Goal: Task Accomplishment & Management: Use online tool/utility

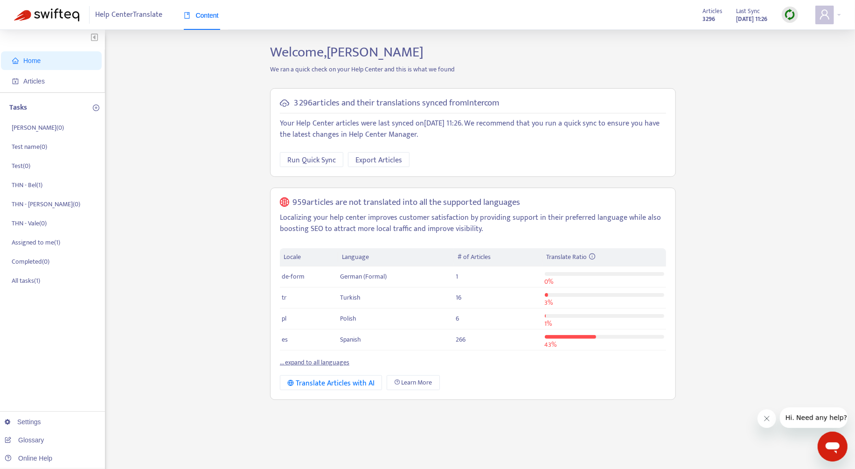
click at [794, 9] on img at bounding box center [790, 15] width 12 height 12
click at [799, 43] on link "Full Sync" at bounding box center [806, 48] width 34 height 11
click at [344, 359] on link "... expand to all languages" at bounding box center [314, 362] width 69 height 11
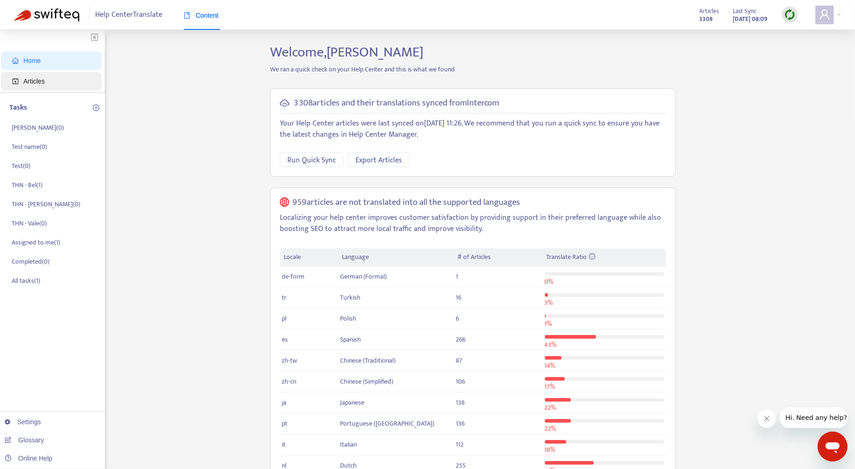
click at [83, 88] on span "Articles" at bounding box center [53, 81] width 82 height 19
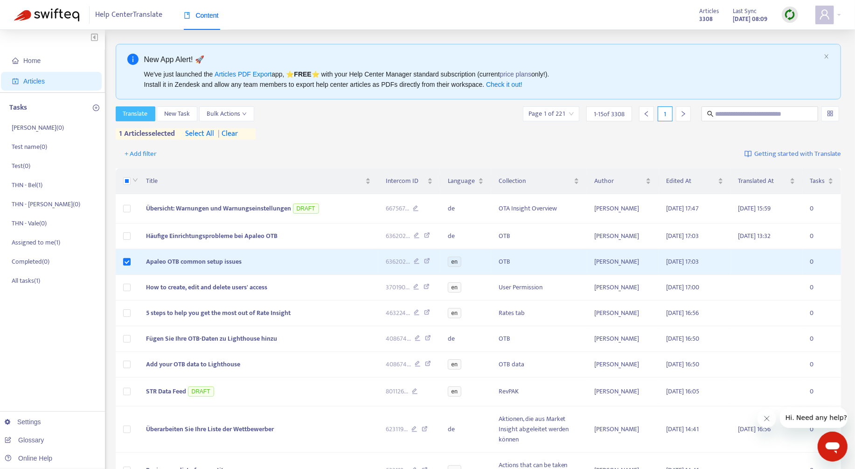
click at [131, 110] on span "Translate" at bounding box center [135, 114] width 25 height 10
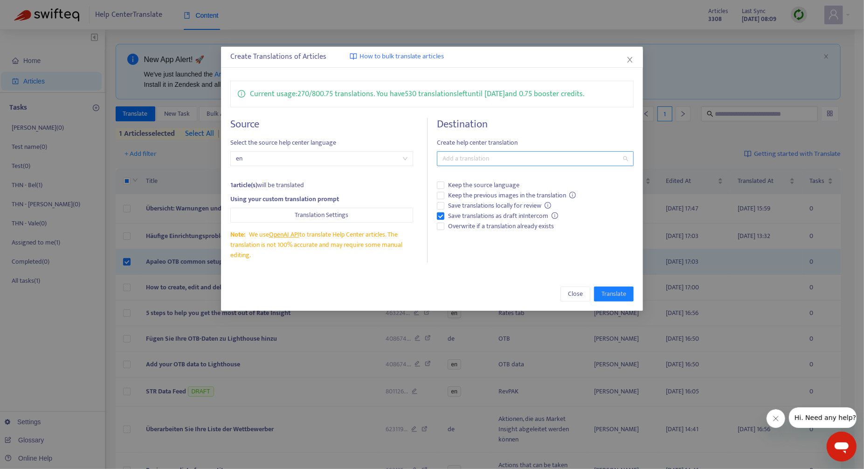
click at [476, 156] on div at bounding box center [530, 158] width 183 height 11
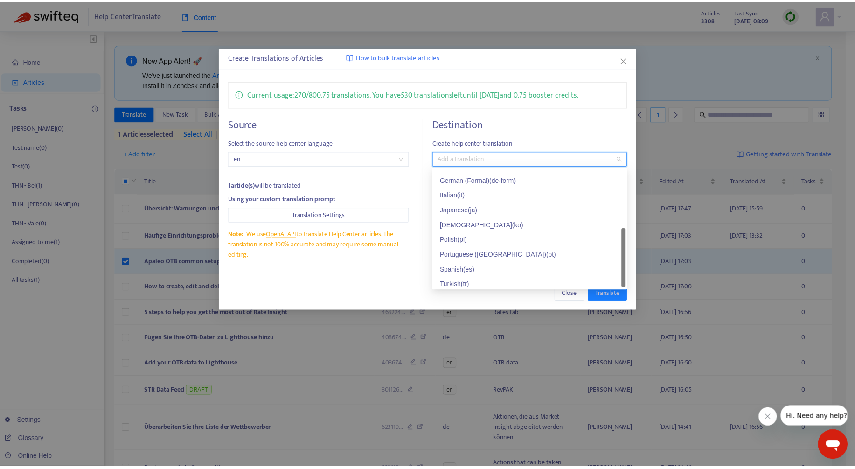
scroll to position [90, 0]
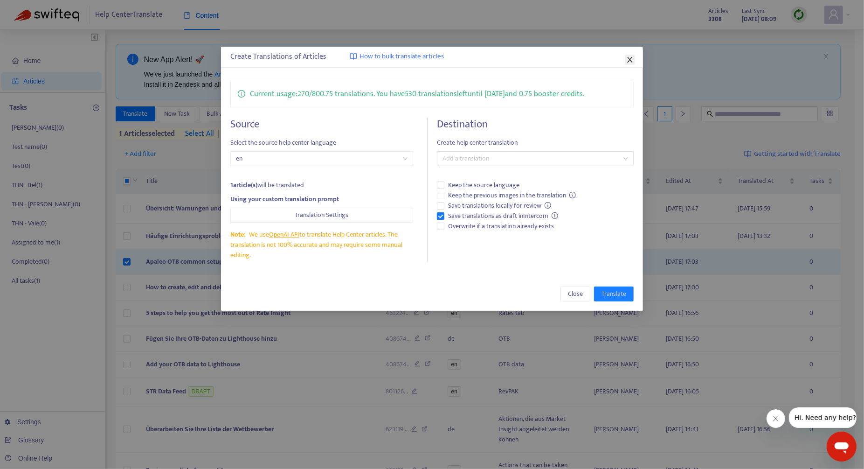
click at [627, 55] on button "Close" at bounding box center [630, 60] width 10 height 10
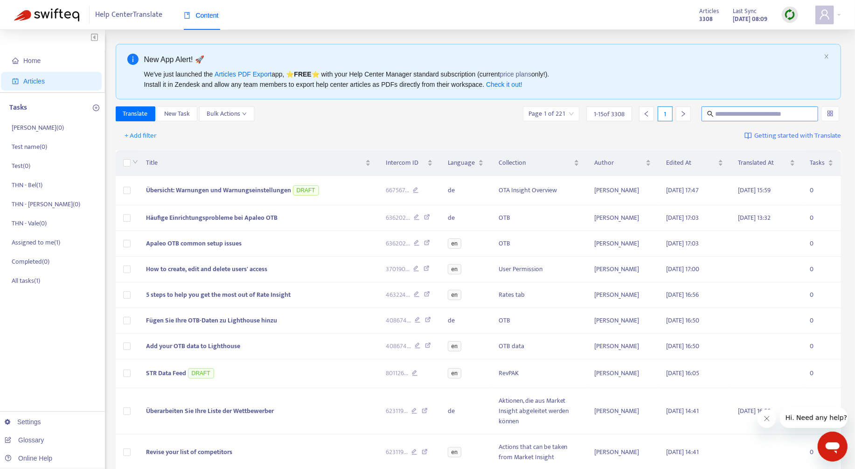
click at [766, 118] on span at bounding box center [759, 113] width 117 height 15
click at [764, 117] on input "text" at bounding box center [760, 114] width 90 height 10
paste input "**********"
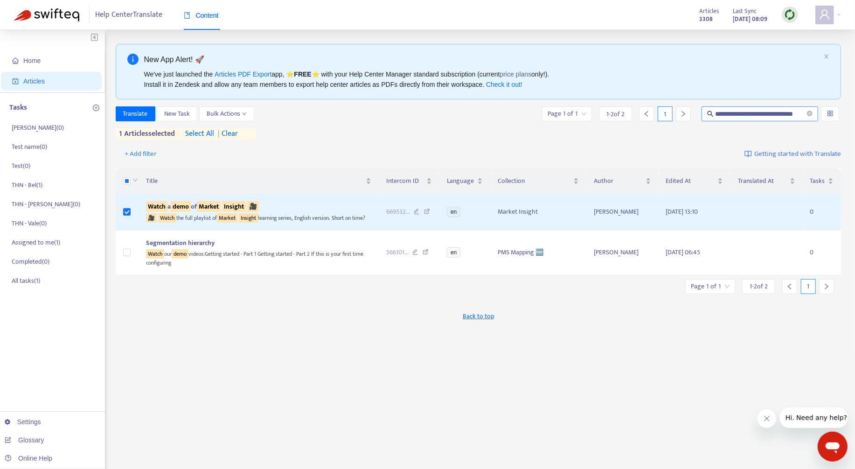
click at [764, 115] on input "**********" at bounding box center [760, 114] width 90 height 10
paste input "text"
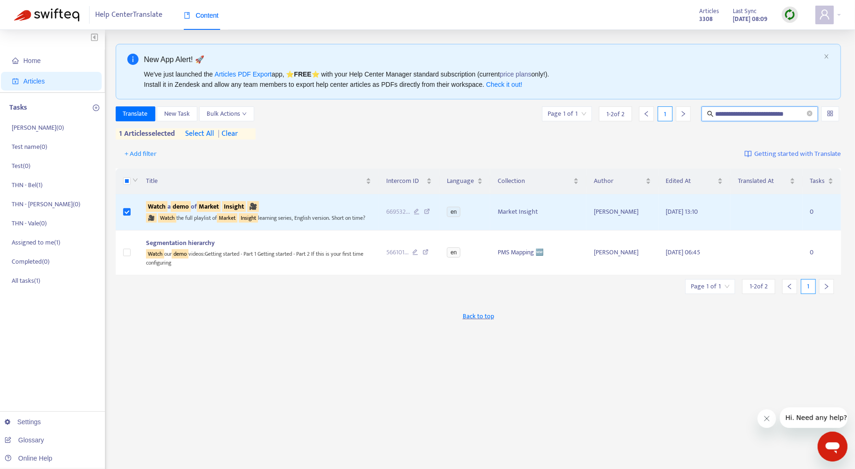
type input "**********"
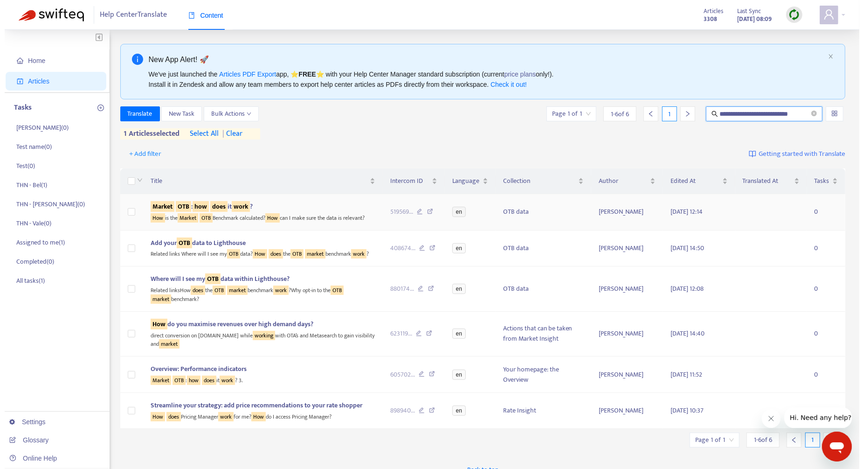
scroll to position [0, 0]
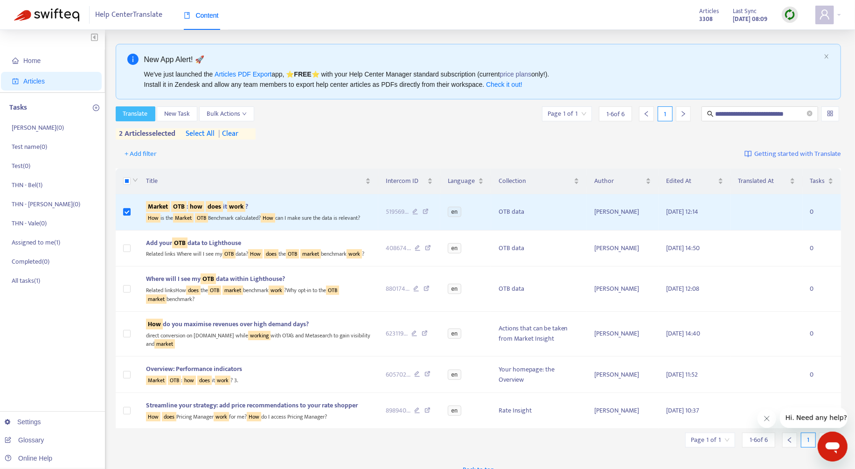
click at [144, 119] on button "Translate" at bounding box center [136, 113] width 40 height 15
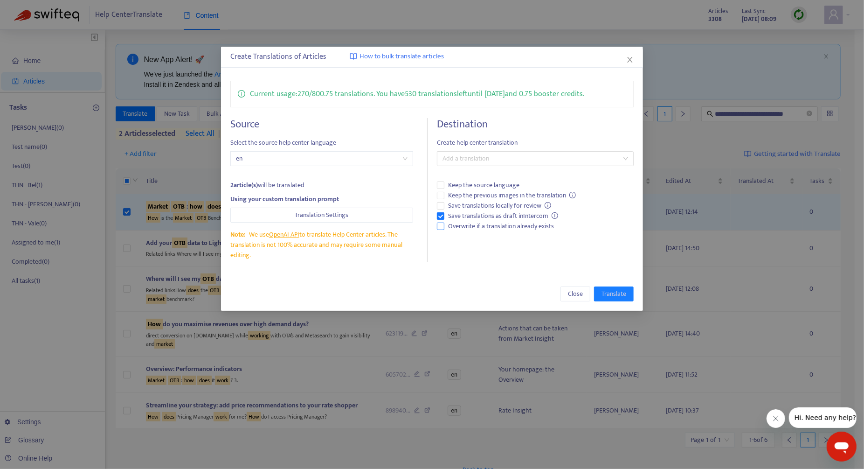
click at [469, 227] on span "Overwrite if a translation already exists" at bounding box center [500, 226] width 113 height 10
click at [497, 159] on div at bounding box center [530, 158] width 183 height 11
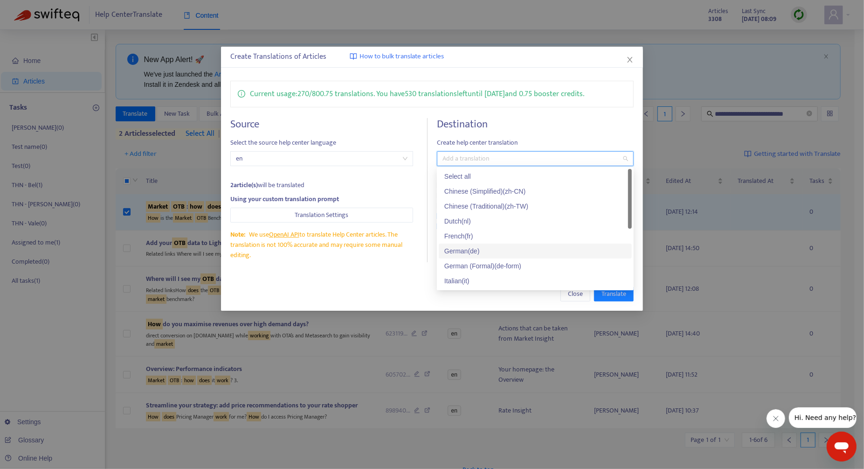
click at [501, 249] on div "German ( de )" at bounding box center [535, 251] width 182 height 10
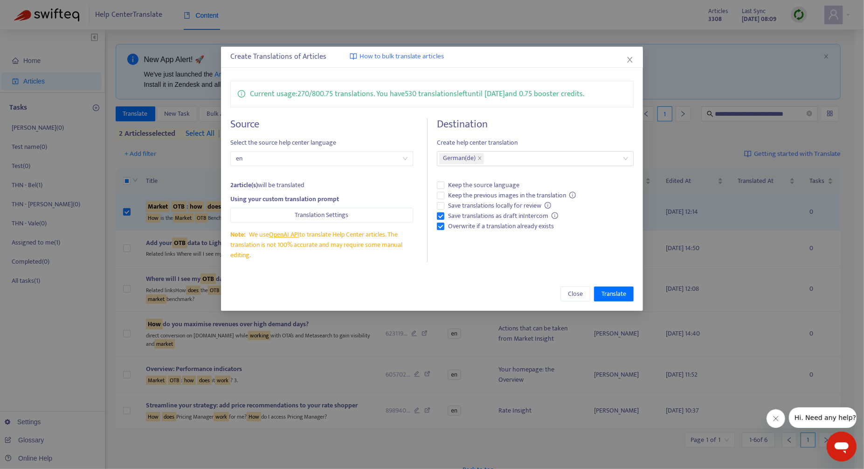
click at [405, 275] on div "Create Translations of Articles How to bulk translate articles Current usage: 2…" at bounding box center [432, 179] width 422 height 264
click at [624, 292] on span "Translate" at bounding box center [613, 294] width 25 height 10
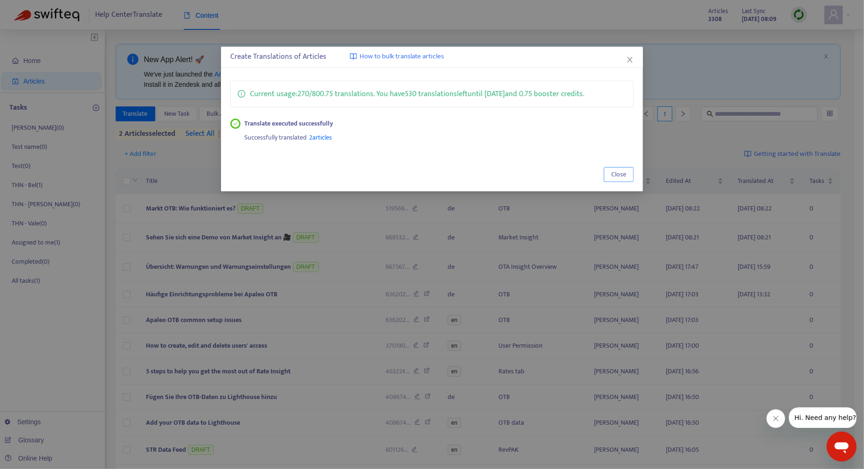
click at [619, 172] on span "Close" at bounding box center [618, 174] width 15 height 10
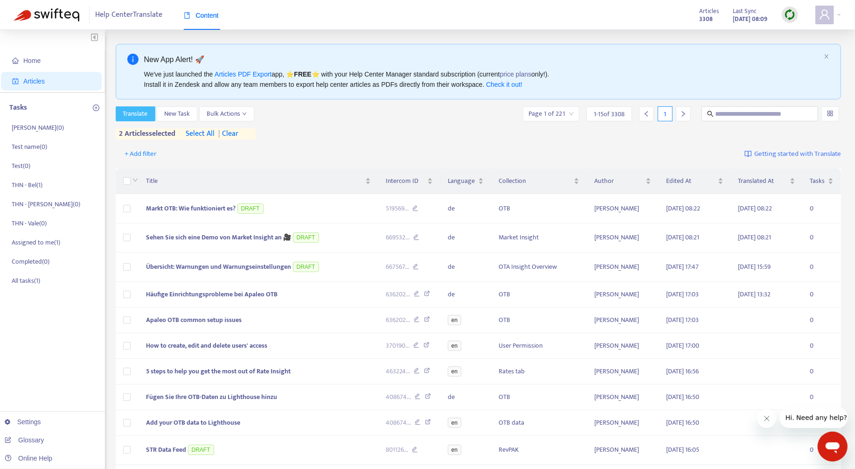
click at [146, 115] on span "Translate" at bounding box center [135, 114] width 25 height 10
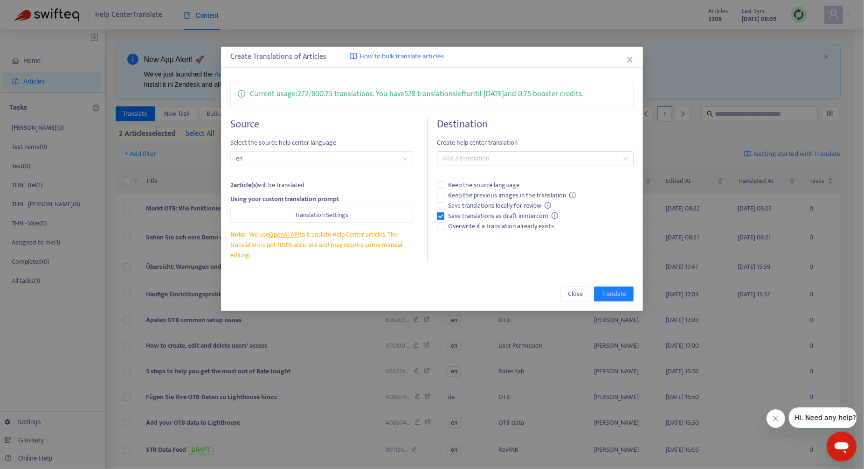
click at [508, 168] on div "Destination Create help center translation Add a translation Keep the source la…" at bounding box center [535, 190] width 197 height 144
click at [511, 164] on div "Add a translation" at bounding box center [535, 158] width 197 height 15
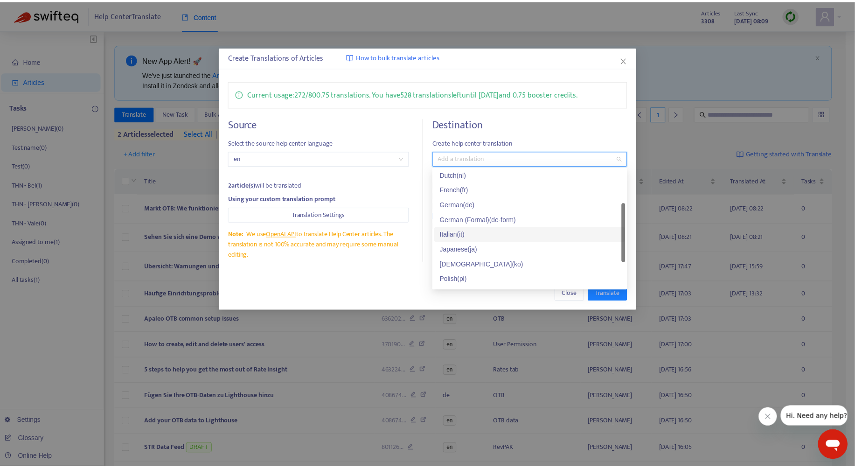
scroll to position [73, 0]
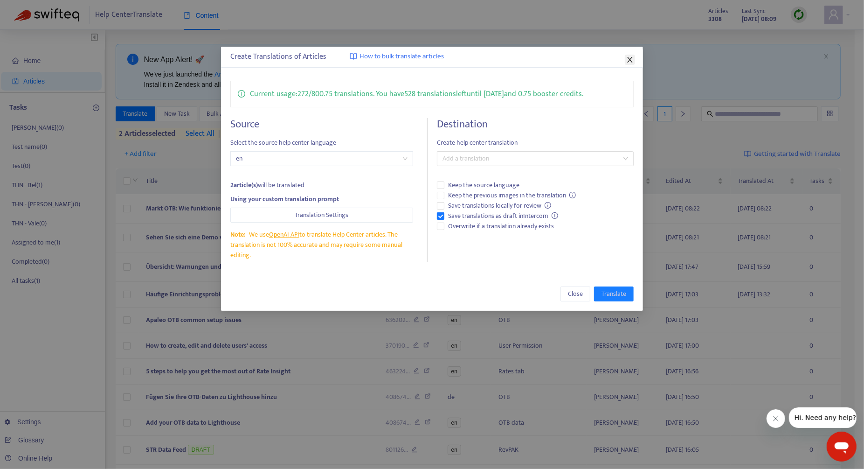
click at [628, 55] on button "Close" at bounding box center [630, 60] width 10 height 10
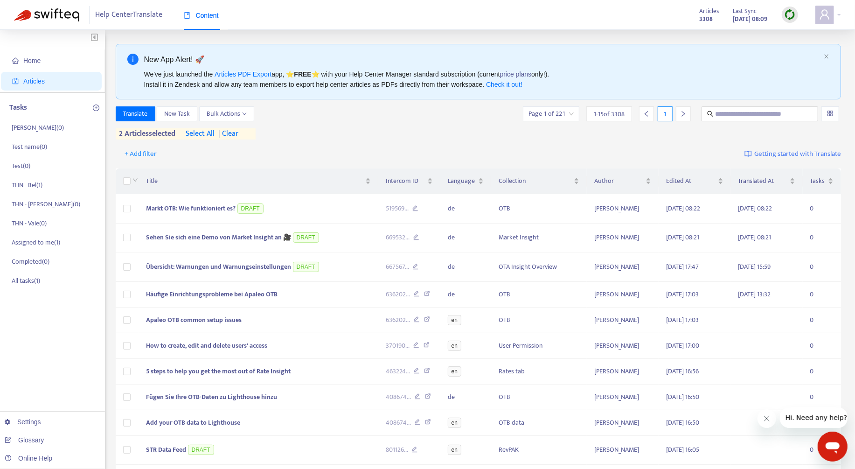
click at [234, 134] on span "| clear" at bounding box center [226, 133] width 23 height 11
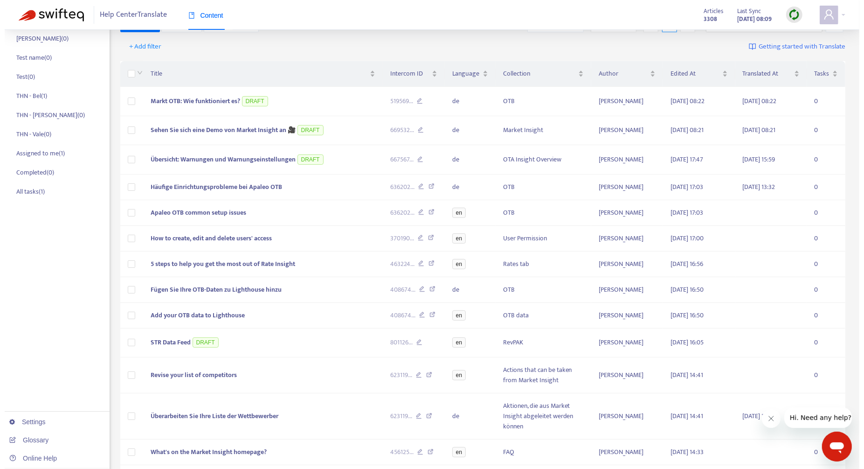
scroll to position [20, 0]
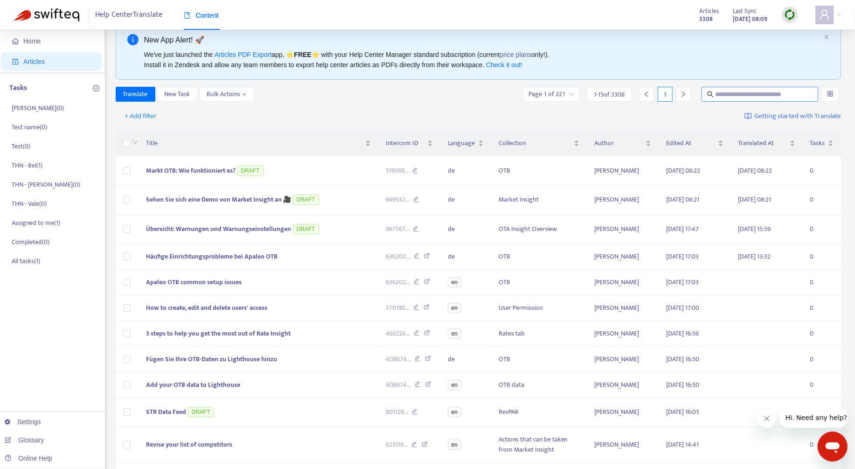
click at [753, 95] on input "text" at bounding box center [760, 94] width 90 height 10
type input "****"
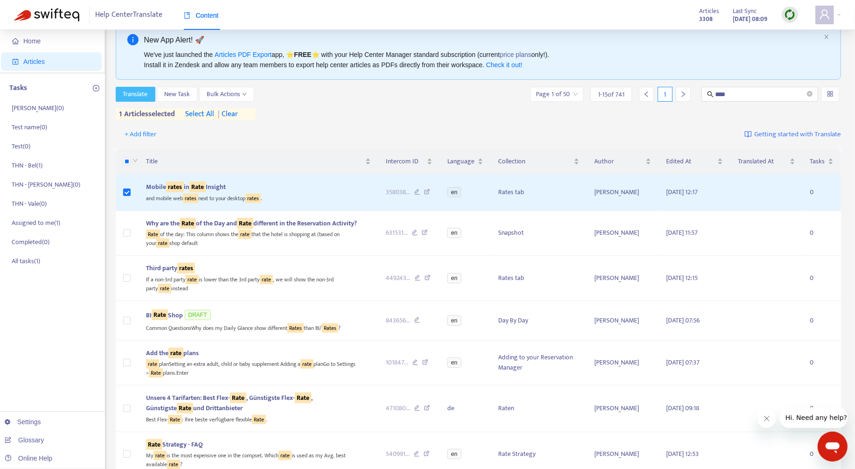
click at [152, 97] on button "Translate" at bounding box center [136, 94] width 40 height 15
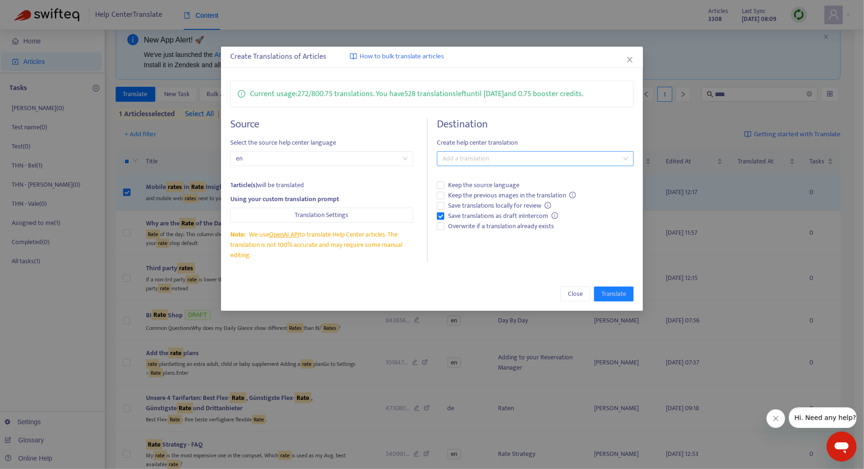
click at [514, 161] on div at bounding box center [530, 158] width 183 height 11
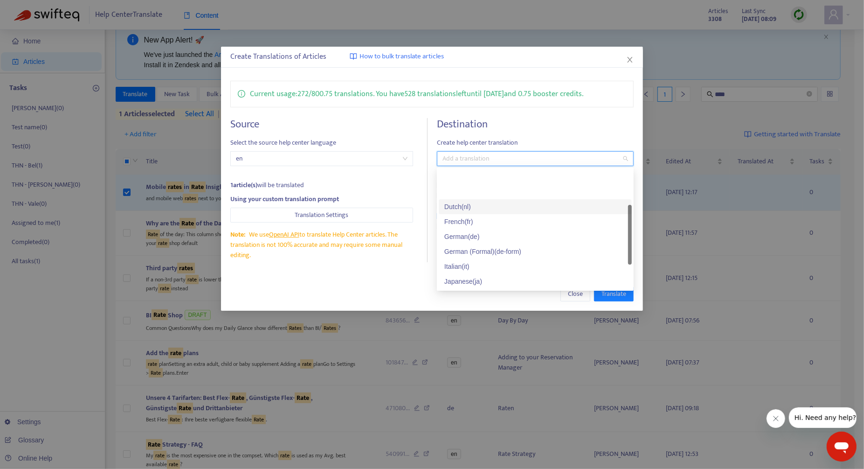
scroll to position [48, 0]
